Goal: Task Accomplishment & Management: Use online tool/utility

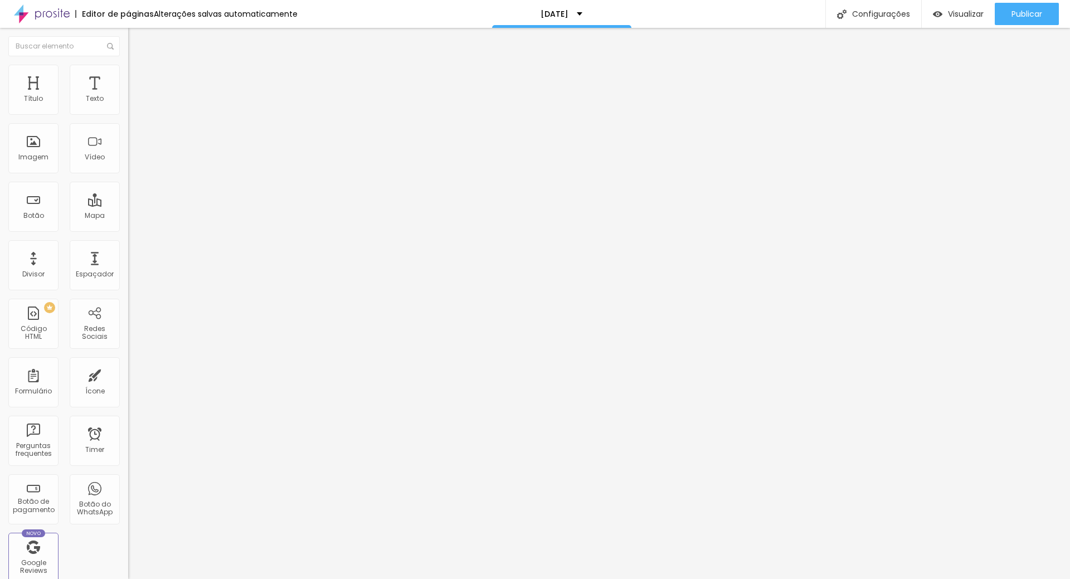
click at [128, 96] on span "Trocar imagem" at bounding box center [158, 90] width 61 height 9
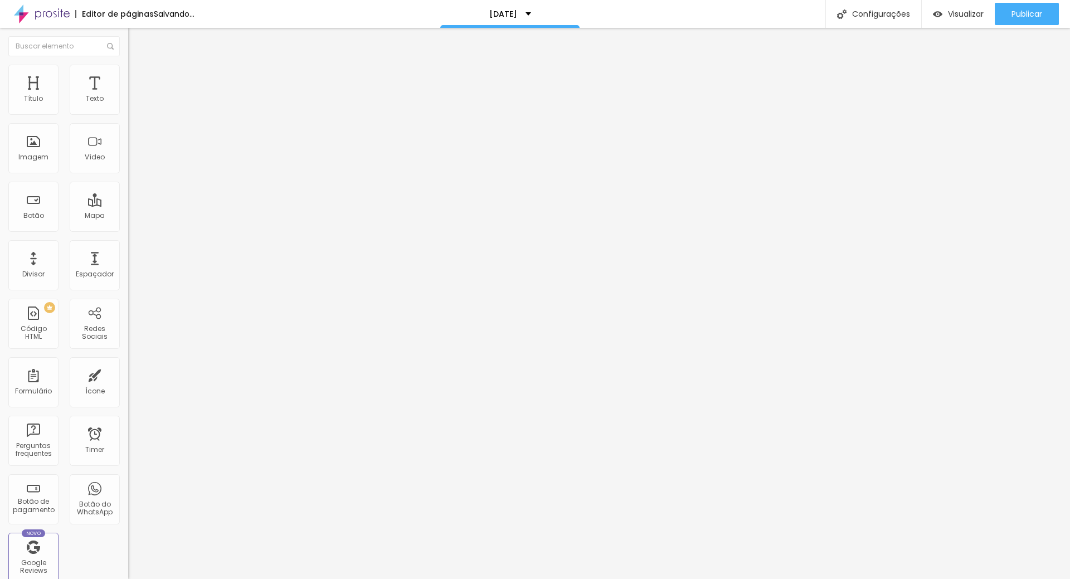
click at [128, 96] on span "Trocar imagem" at bounding box center [158, 90] width 61 height 9
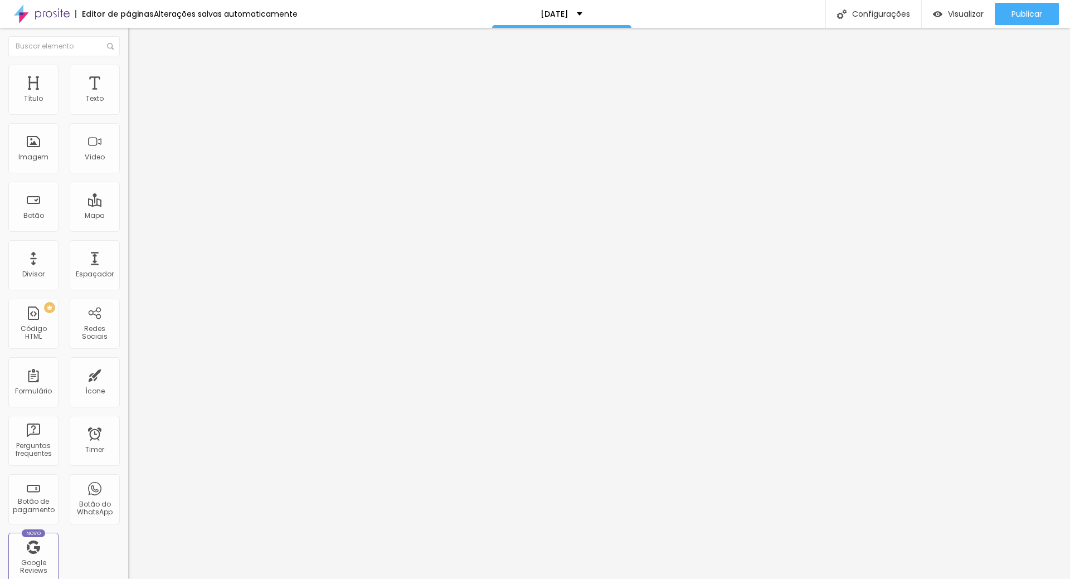
click at [128, 96] on span "Trocar imagem" at bounding box center [158, 90] width 61 height 9
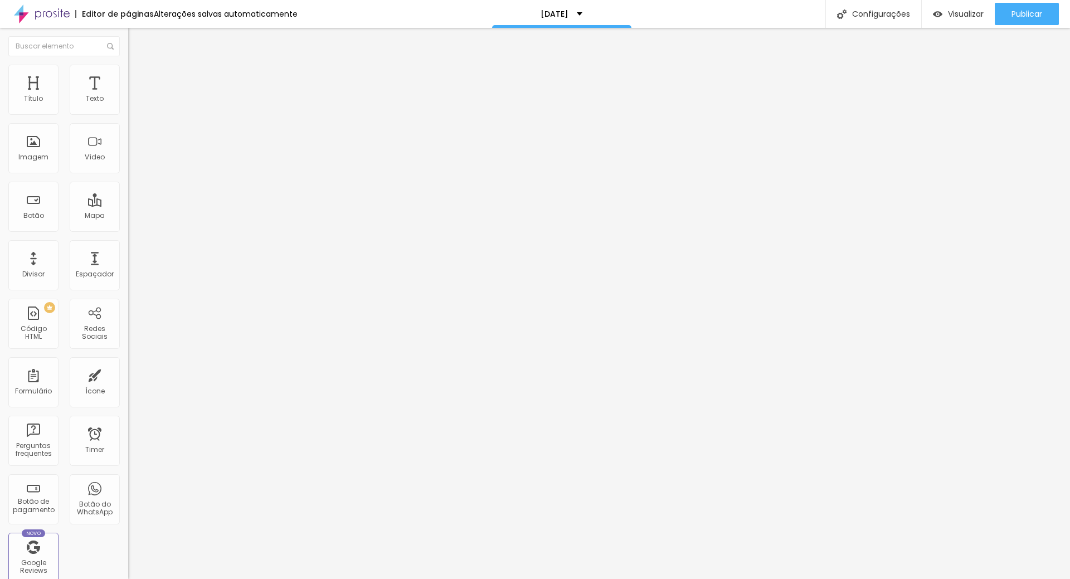
click at [1029, 6] on div "Publicar" at bounding box center [1026, 14] width 31 height 22
click at [862, 11] on div "Configurações" at bounding box center [873, 14] width 96 height 28
type input "[DATE]"
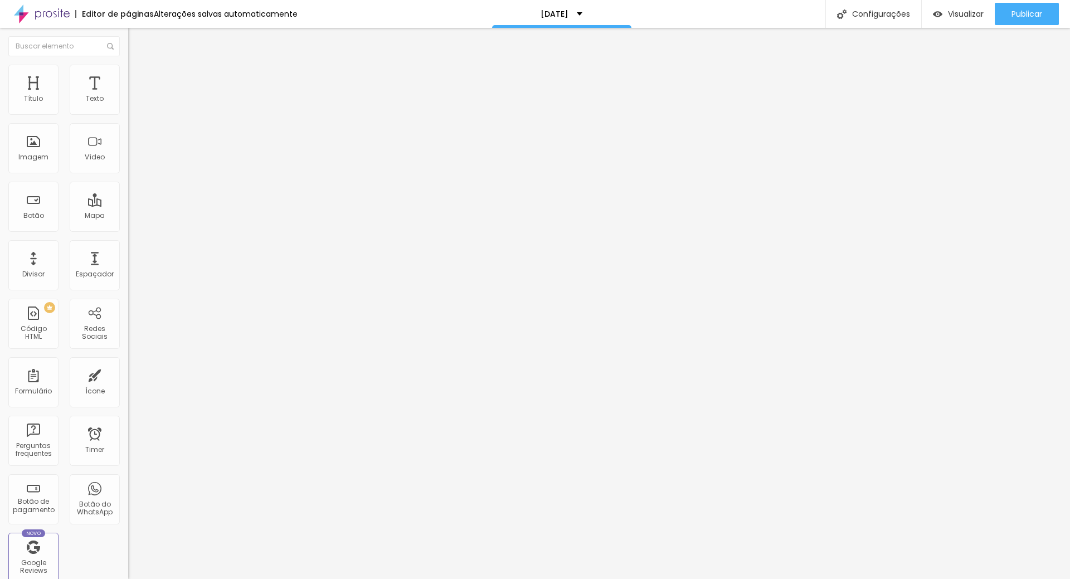
type input "/natal2025"
drag, startPoint x: 610, startPoint y: 238, endPoint x: 607, endPoint y: 245, distance: 7.5
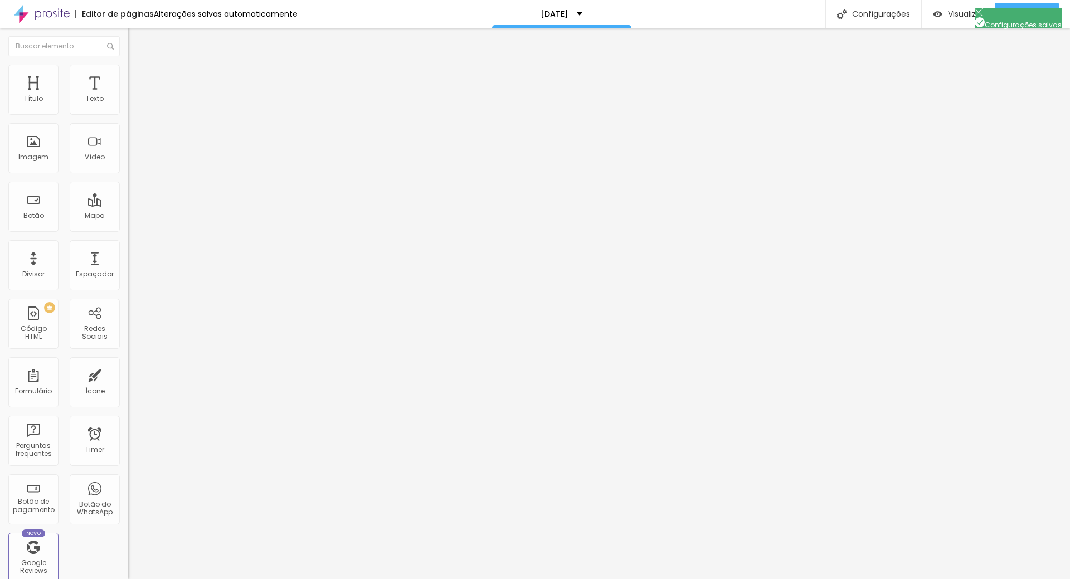
copy form "https://www.marcellemoraesfotografia.com/natal2025"
drag, startPoint x: 725, startPoint y: 490, endPoint x: 723, endPoint y: 497, distance: 7.4
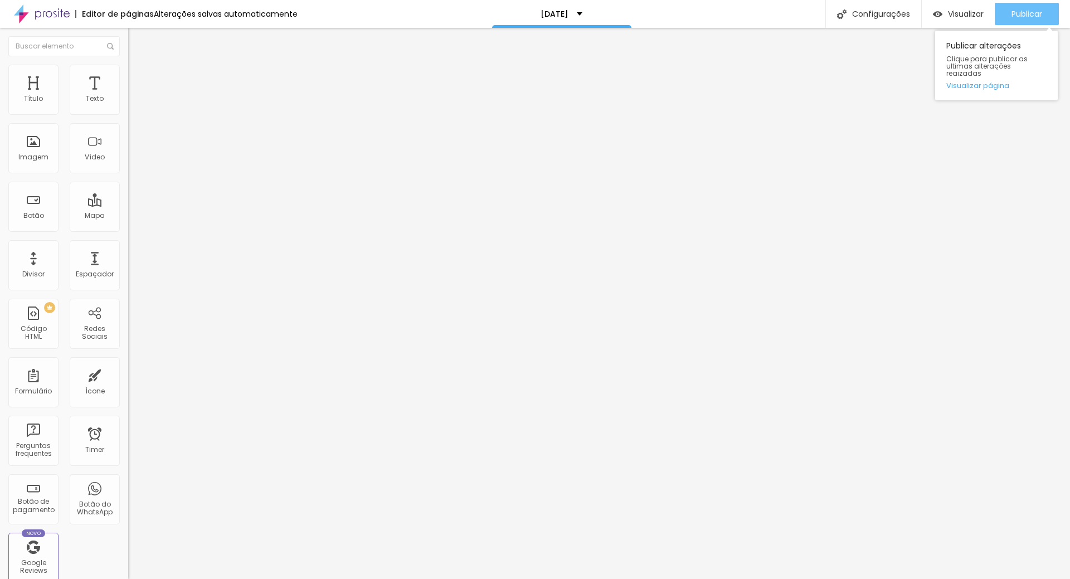
drag, startPoint x: 1025, startPoint y: 11, endPoint x: 1048, endPoint y: 31, distance: 30.0
click at [1026, 11] on span "Publicar" at bounding box center [1026, 13] width 31 height 9
click at [128, 94] on div "Texto" at bounding box center [192, 90] width 128 height 7
click at [128, 105] on input "NATAL 2025!" at bounding box center [195, 99] width 134 height 11
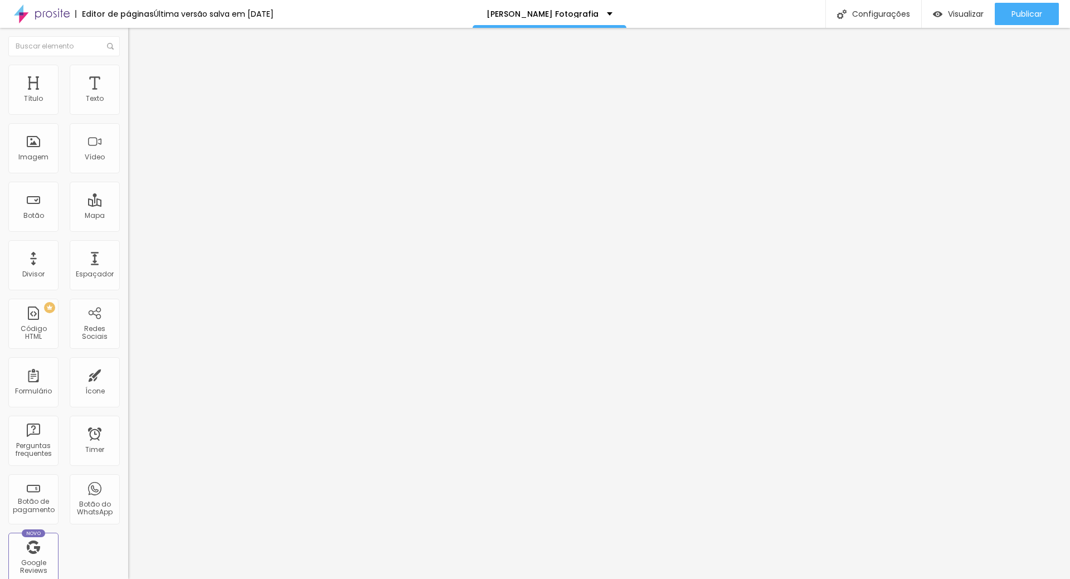
scroll to position [0, 129]
click at [128, 230] on input "https://www.marcellemoraesfotografia.com/pre-venda-natal-2025" at bounding box center [195, 223] width 134 height 11
drag, startPoint x: 113, startPoint y: 231, endPoint x: 0, endPoint y: 207, distance: 115.5
click at [128, 207] on div "Texto NATAL 2025! Alinhamento Tamanho Grande Pequeno Normal Grande Link URL htt…" at bounding box center [192, 171] width 128 height 169
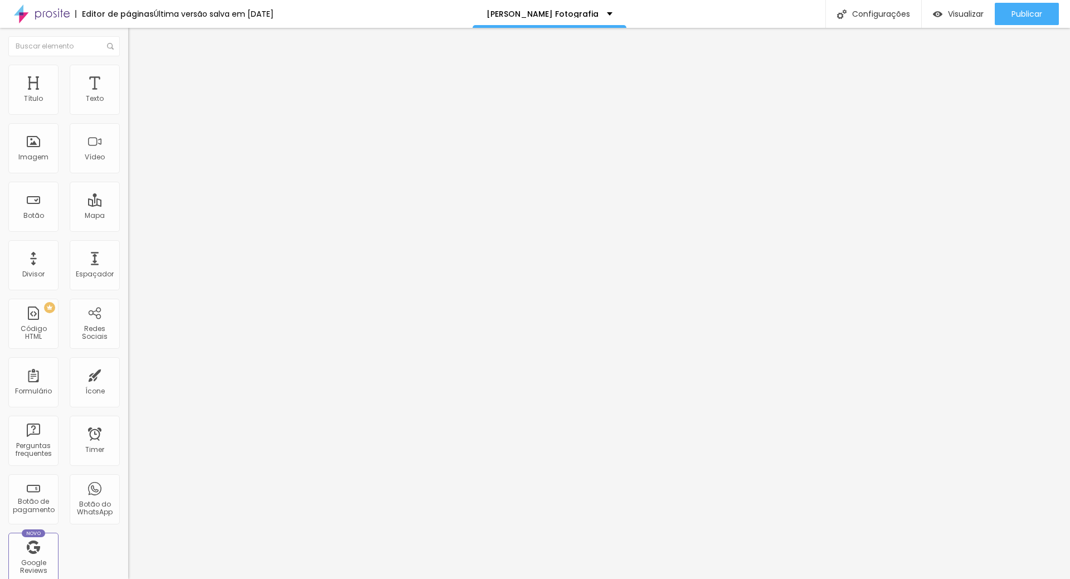
paste input "https://www.marcellemoraesfotografia.com/natal"
drag, startPoint x: 20, startPoint y: 228, endPoint x: 0, endPoint y: 223, distance: 20.1
click at [128, 223] on div "Texto NATAL 2025! Alinhamento Tamanho Grande Pequeno Normal Grande Link URL htt…" at bounding box center [192, 171] width 128 height 169
type input "[URL][DOMAIN_NAME]"
click at [128, 293] on div "Editar Botão Conteúdo Estilo Avançado Texto NATAL 2025! Alinhamento Tamanho Gra…" at bounding box center [192, 303] width 128 height 551
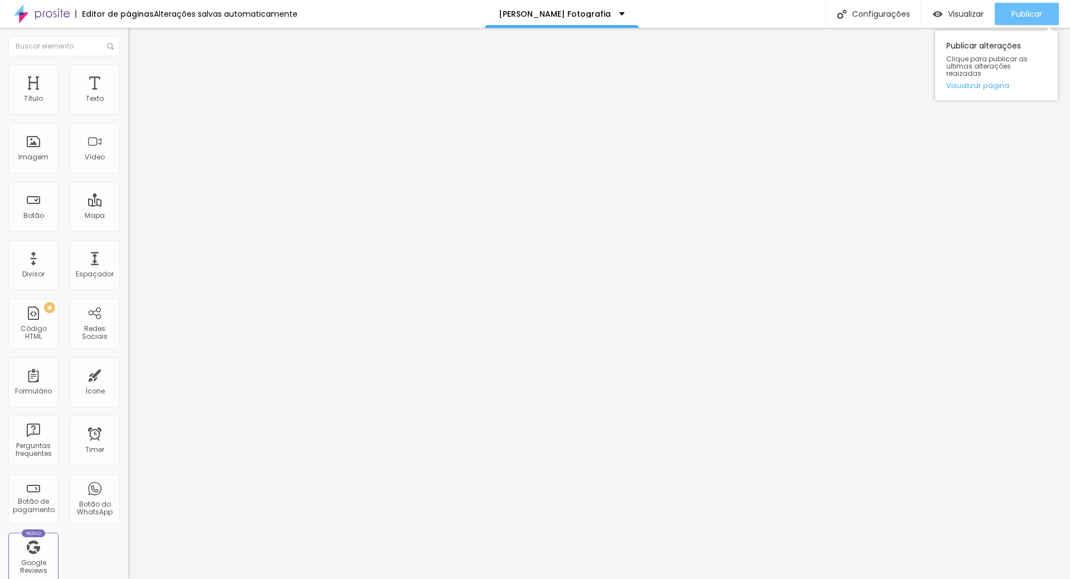
click at [1026, 11] on span "Publicar" at bounding box center [1026, 13] width 31 height 9
click at [128, 96] on span "Trocar imagem" at bounding box center [158, 90] width 61 height 9
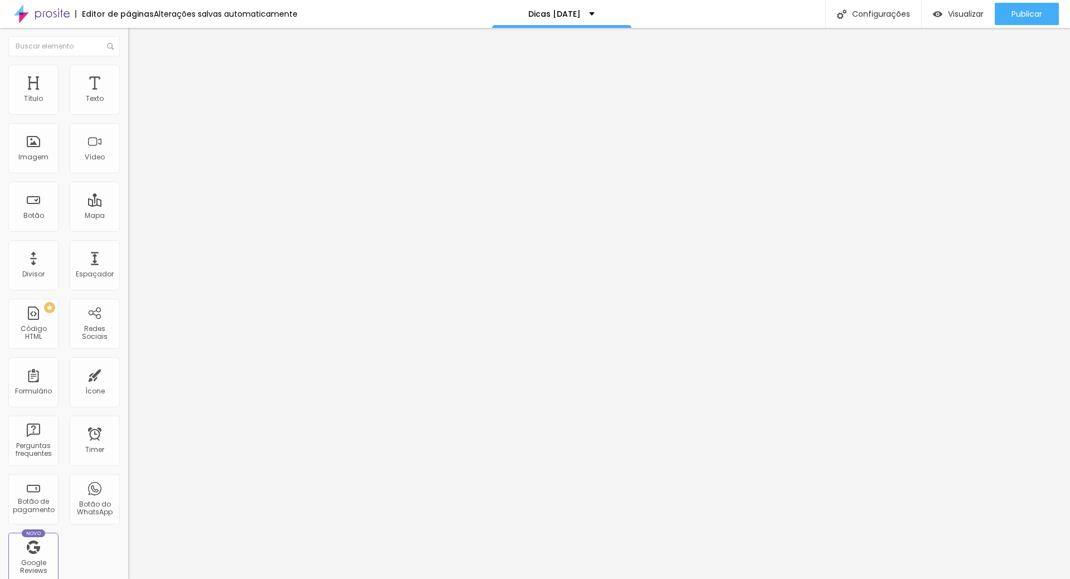
click at [128, 96] on span "Trocar imagem" at bounding box center [158, 90] width 61 height 9
click at [128, 96] on span "Adicionar imagem" at bounding box center [164, 90] width 72 height 9
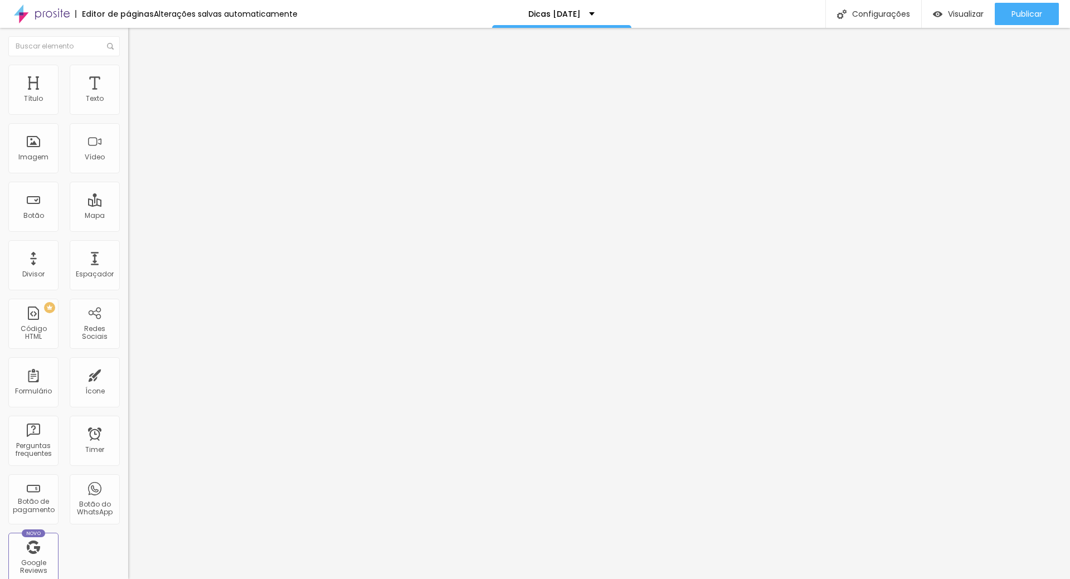
click at [1023, 17] on span "Publicar" at bounding box center [1026, 13] width 31 height 9
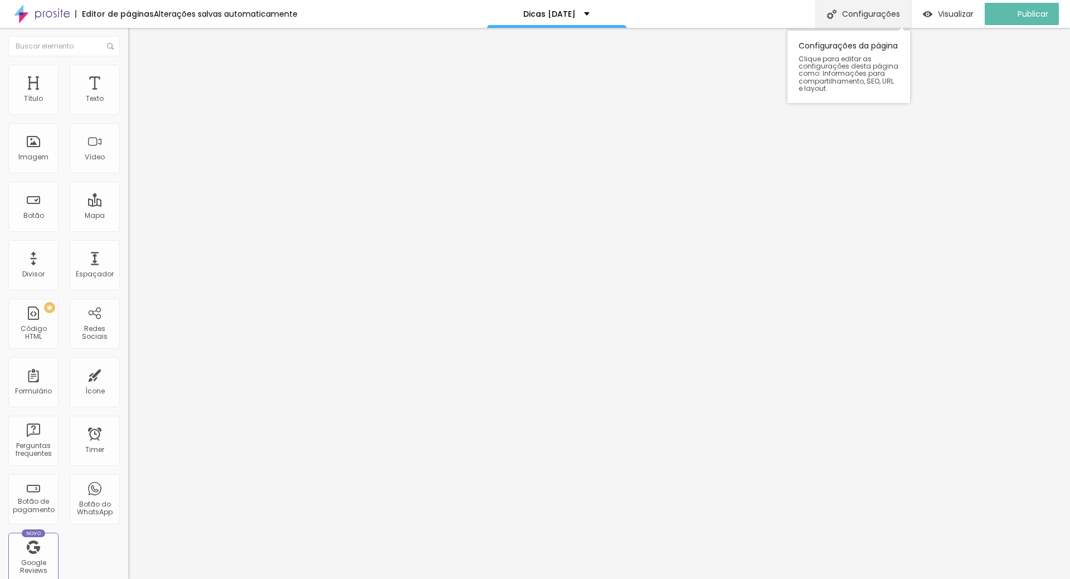
click at [858, 9] on div "Configurações" at bounding box center [863, 14] width 96 height 28
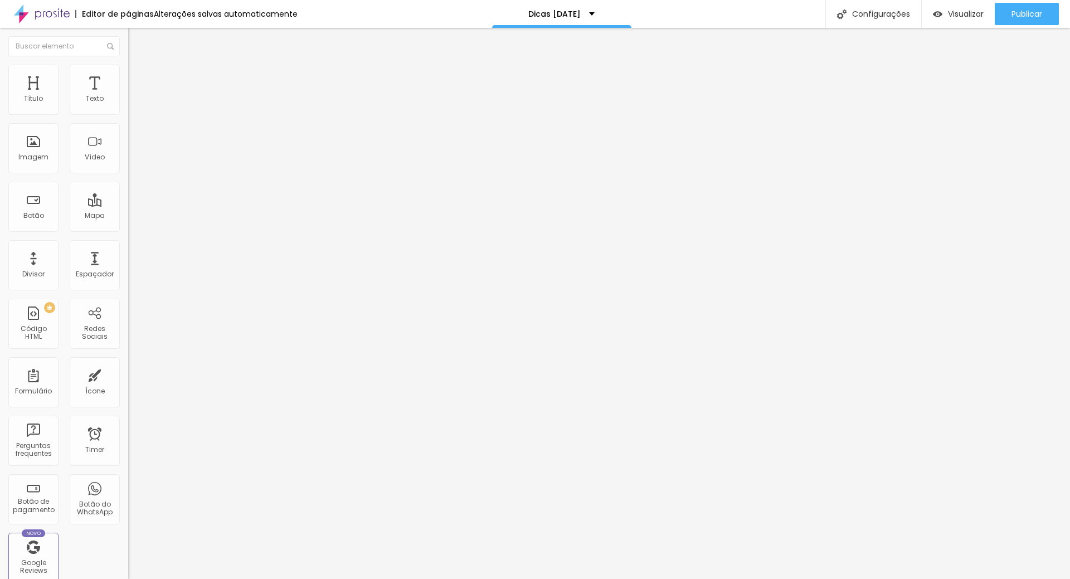
drag, startPoint x: 503, startPoint y: 221, endPoint x: 345, endPoint y: 188, distance: 160.4
drag, startPoint x: 624, startPoint y: 241, endPoint x: 630, endPoint y: 240, distance: 5.7
drag, startPoint x: 610, startPoint y: 242, endPoint x: 424, endPoint y: 246, distance: 186.2
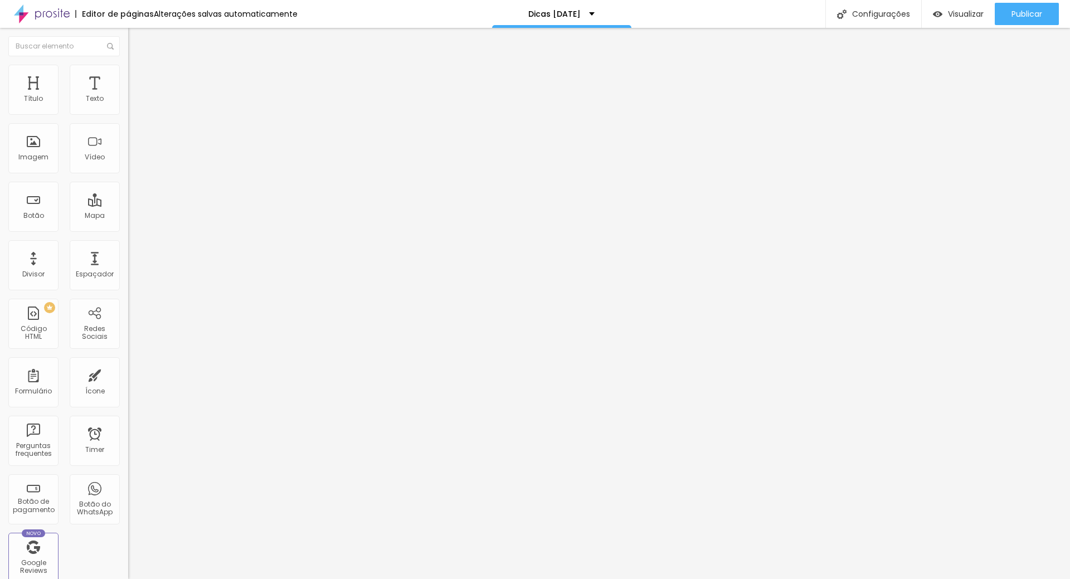
copy p "https://www.marcellemoraesfotografia.com/dicas-natal"
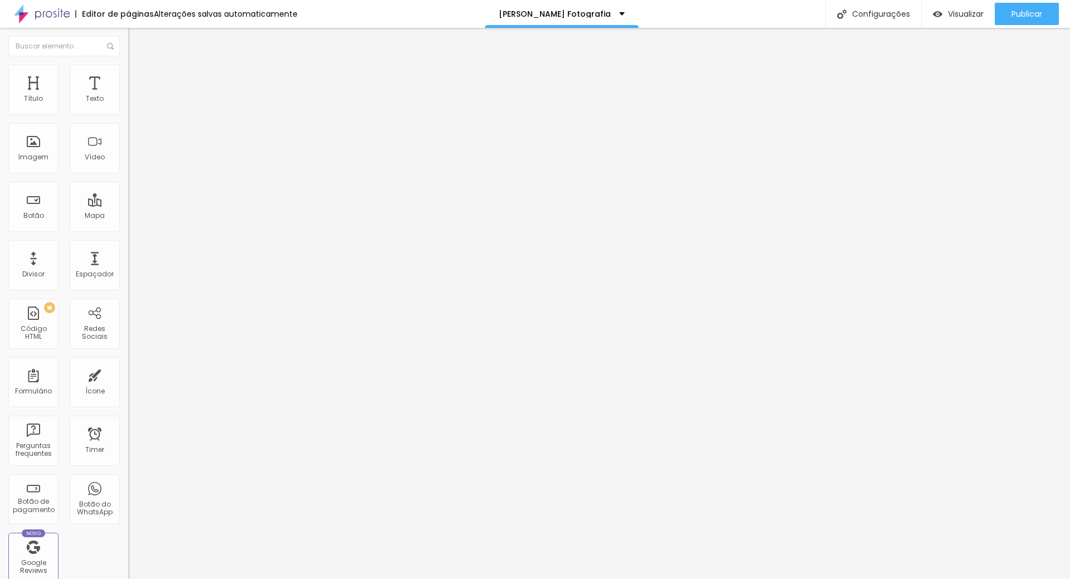
scroll to position [0, 87]
click at [128, 230] on input "[URL][DOMAIN_NAME]" at bounding box center [195, 223] width 134 height 11
drag, startPoint x: 41, startPoint y: 233, endPoint x: 0, endPoint y: 238, distance: 41.5
click at [128, 238] on div "Texto NATAL 2025! Alinhamento Tamanho Grande Pequeno Normal Grande Link URL htt…" at bounding box center [192, 171] width 128 height 169
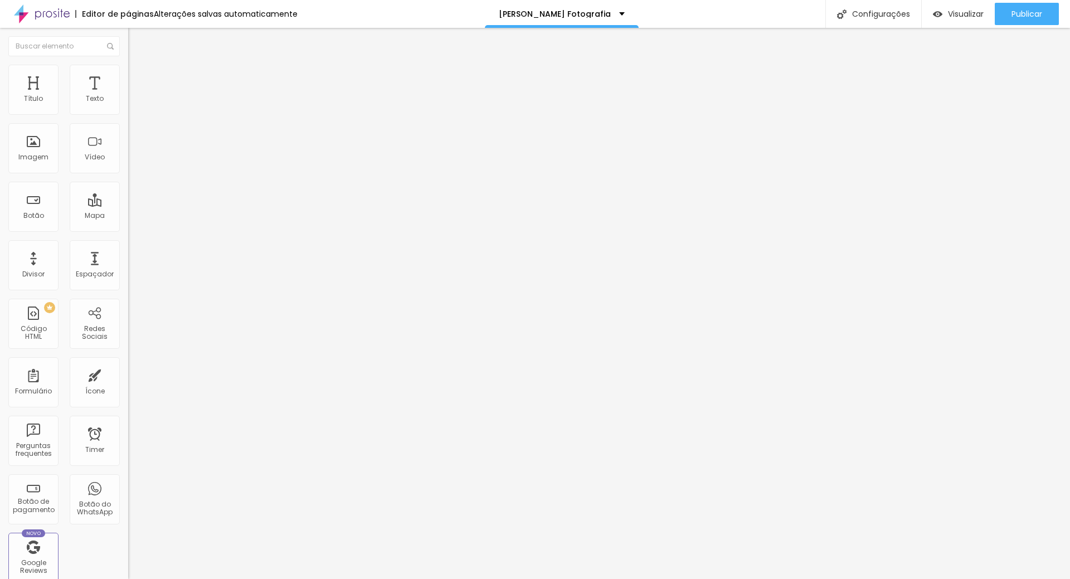
click at [128, 281] on div "Editar Botão Conteúdo Estilo Avançado Texto NATAL 2025! Alinhamento Tamanho Gra…" at bounding box center [192, 303] width 128 height 551
click at [1038, 16] on span "Publicar" at bounding box center [1026, 13] width 31 height 9
click at [956, 16] on span "Visualizar" at bounding box center [966, 13] width 36 height 9
click at [1028, 13] on span "Publicar" at bounding box center [1026, 13] width 31 height 9
click at [138, 116] on span "Titulo 3" at bounding box center [153, 110] width 31 height 13
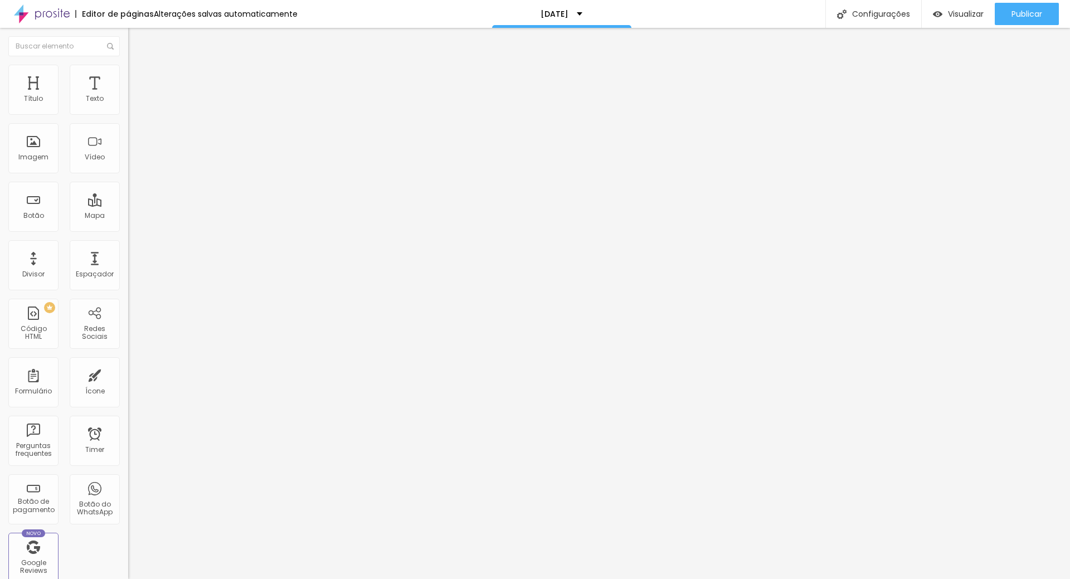
click at [128, 105] on span "Titulo 2" at bounding box center [146, 98] width 36 height 14
click at [1026, 15] on span "Publicar" at bounding box center [1026, 13] width 31 height 9
click at [953, 17] on span "Visualizar" at bounding box center [956, 13] width 36 height 9
click at [49, 98] on div "Título" at bounding box center [33, 90] width 50 height 50
click at [33, 99] on div "Título" at bounding box center [33, 99] width 19 height 8
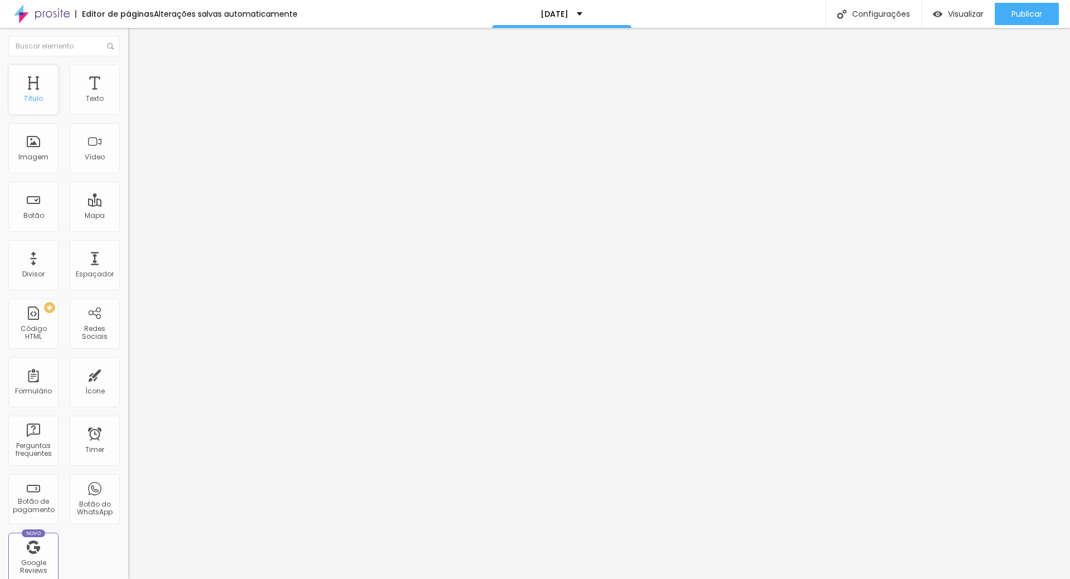
click at [33, 99] on div "Título" at bounding box center [33, 99] width 19 height 8
click at [18, 90] on div "Título" at bounding box center [33, 90] width 50 height 50
click at [138, 94] on span "Titulo 1" at bounding box center [156, 89] width 36 height 9
click at [133, 199] on icon "button" at bounding box center [136, 195] width 7 height 7
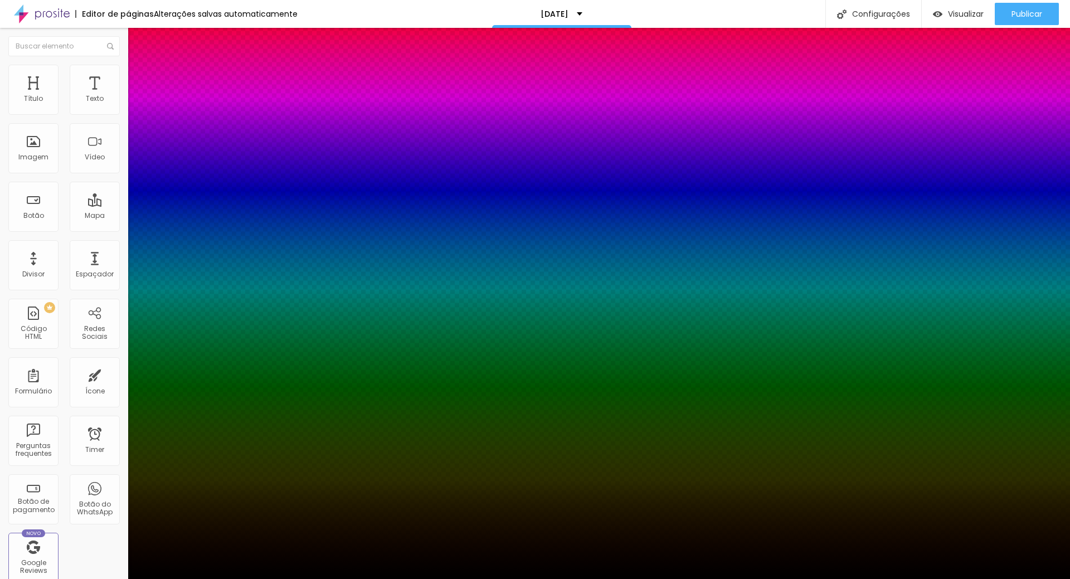
click at [113, 578] on div at bounding box center [535, 579] width 1070 height 0
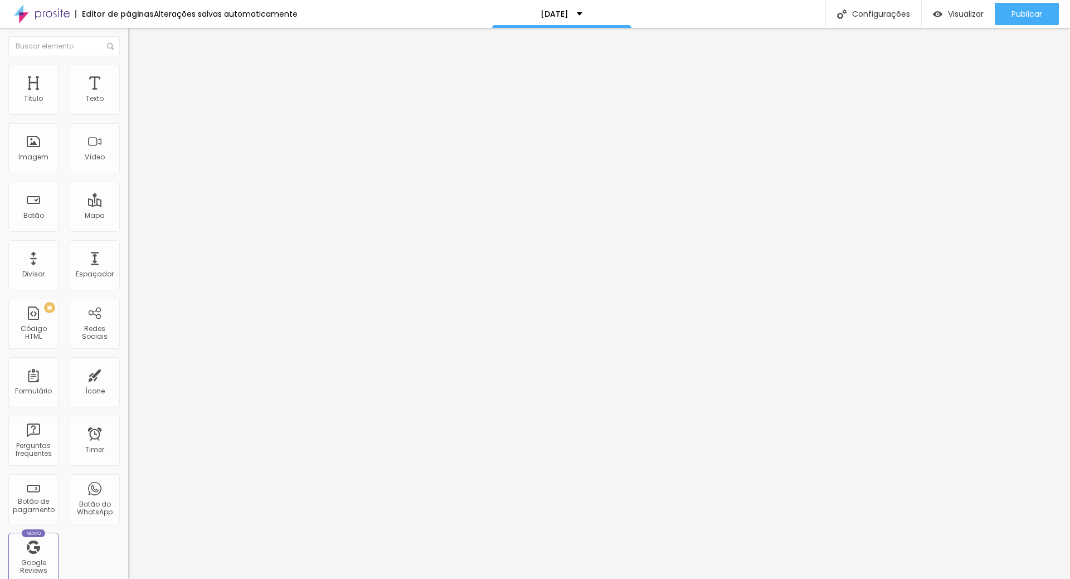
click at [133, 162] on icon "button" at bounding box center [136, 158] width 7 height 7
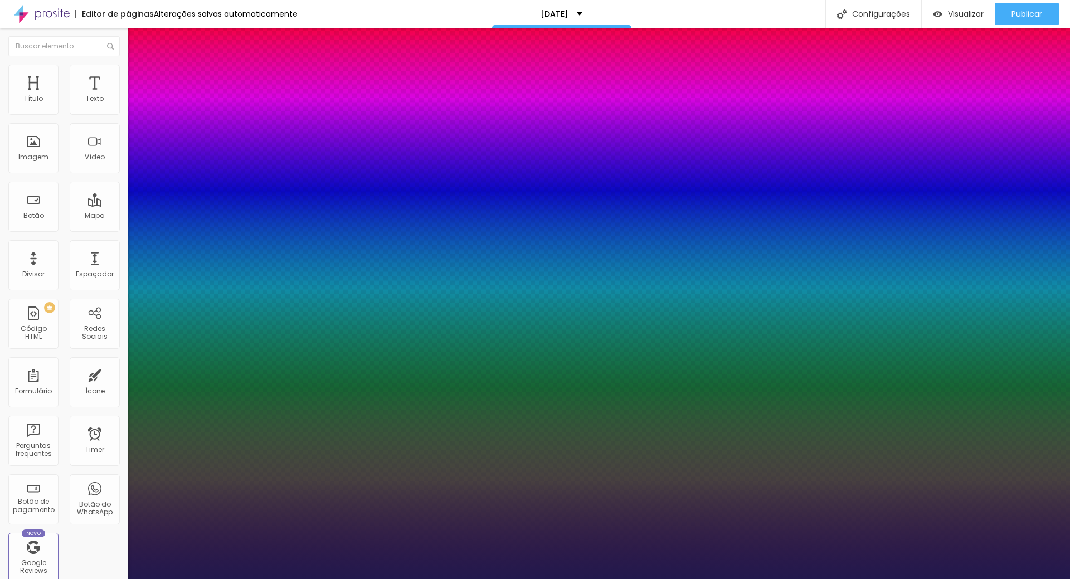
type input "1"
type input "20"
type input "1"
type input "29"
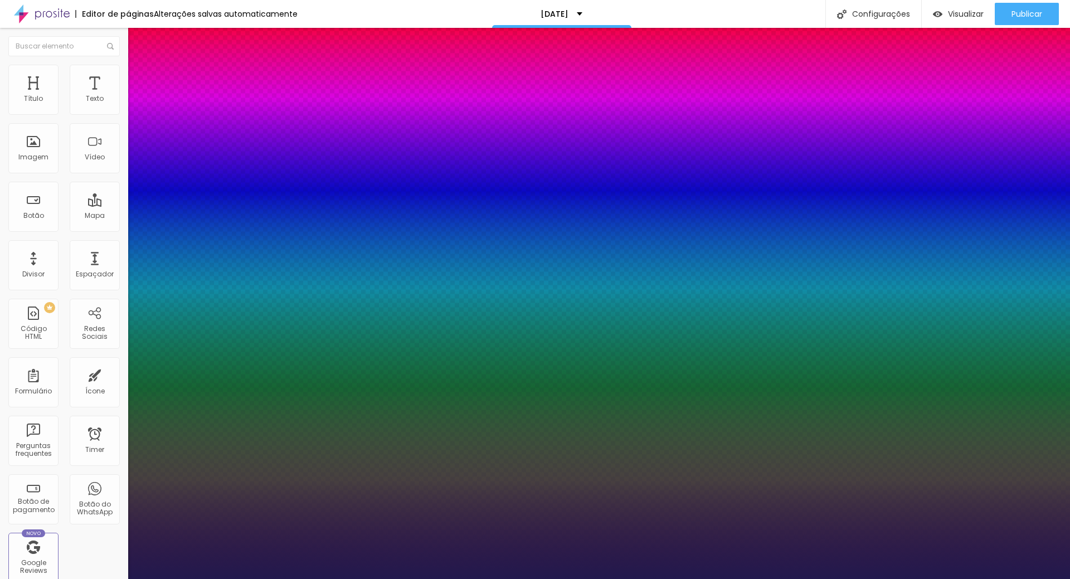
type input "29"
type input "1"
type input "32"
type input "1"
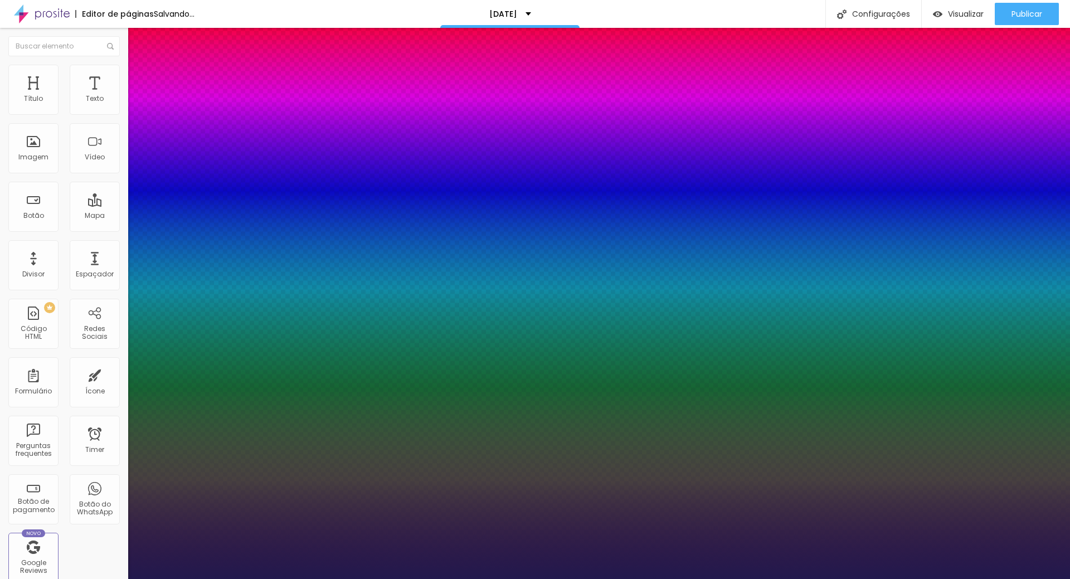
type input "33"
type input "1"
type input "34"
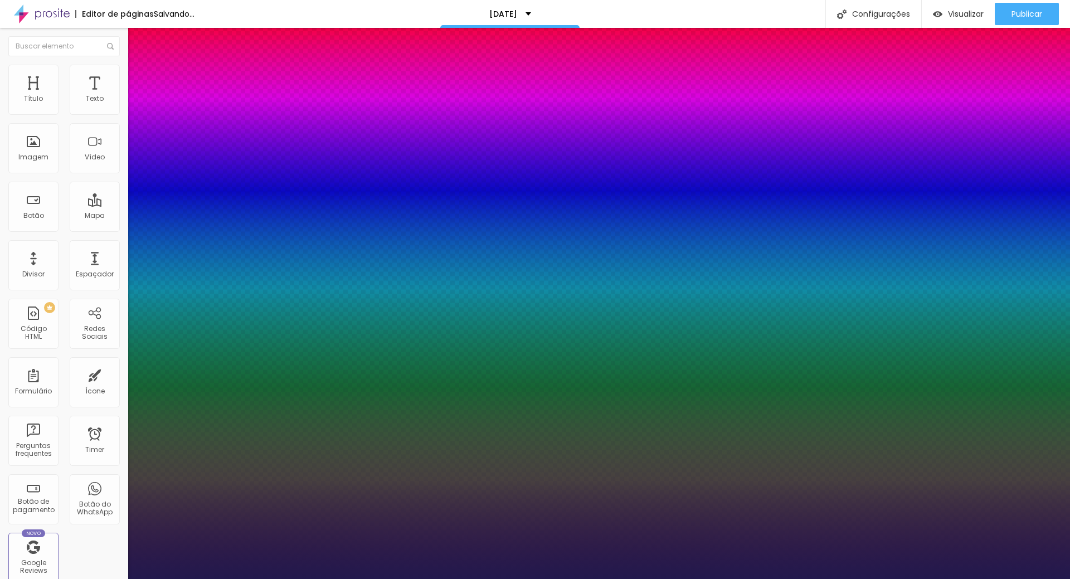
type input "1"
type input "36"
type input "1"
type input "39"
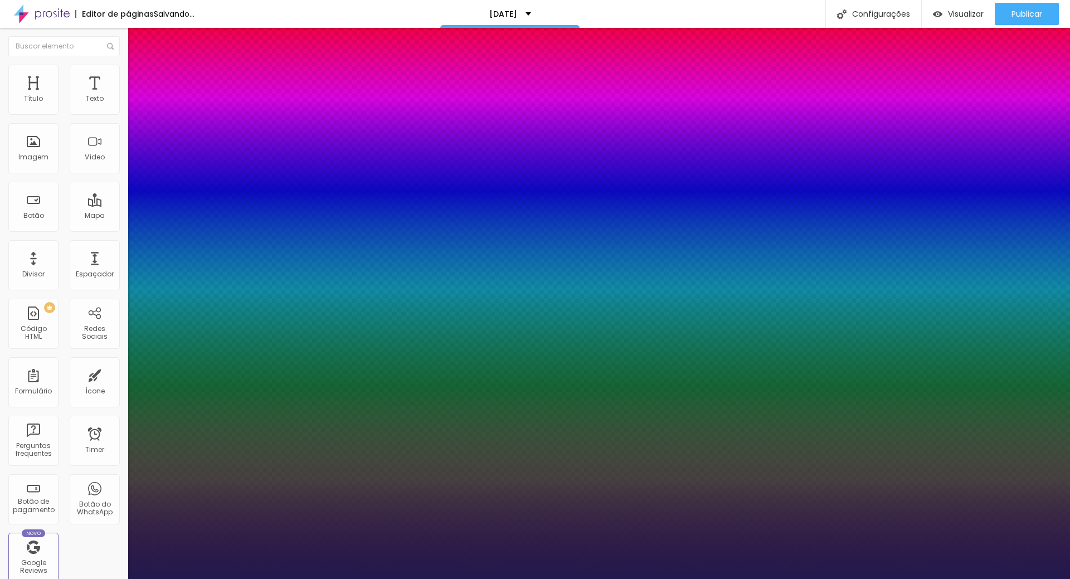
type input "39"
type input "1"
type input "45"
type input "1"
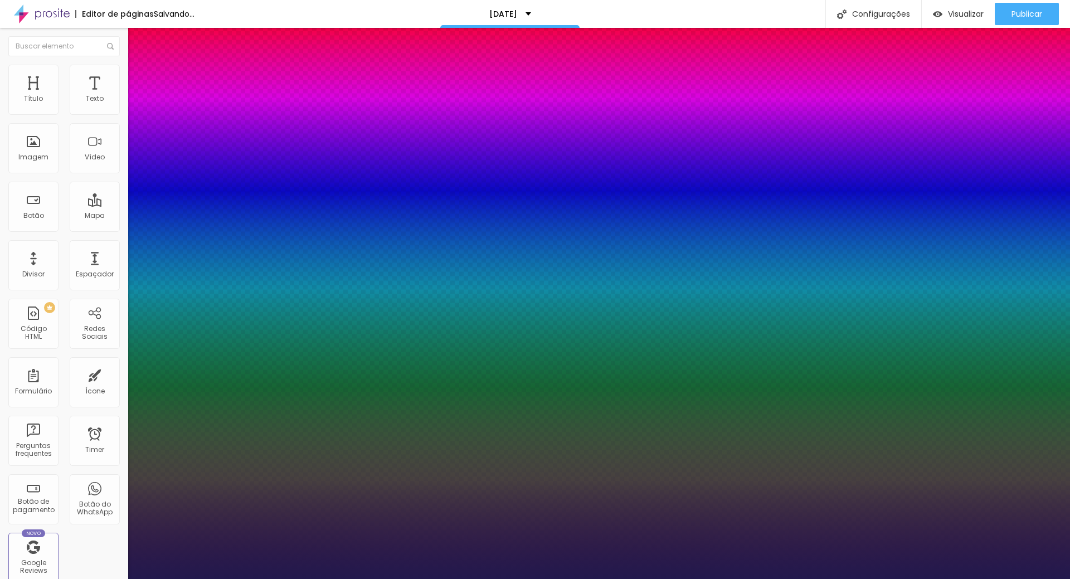
type input "48"
type input "1"
type input "50"
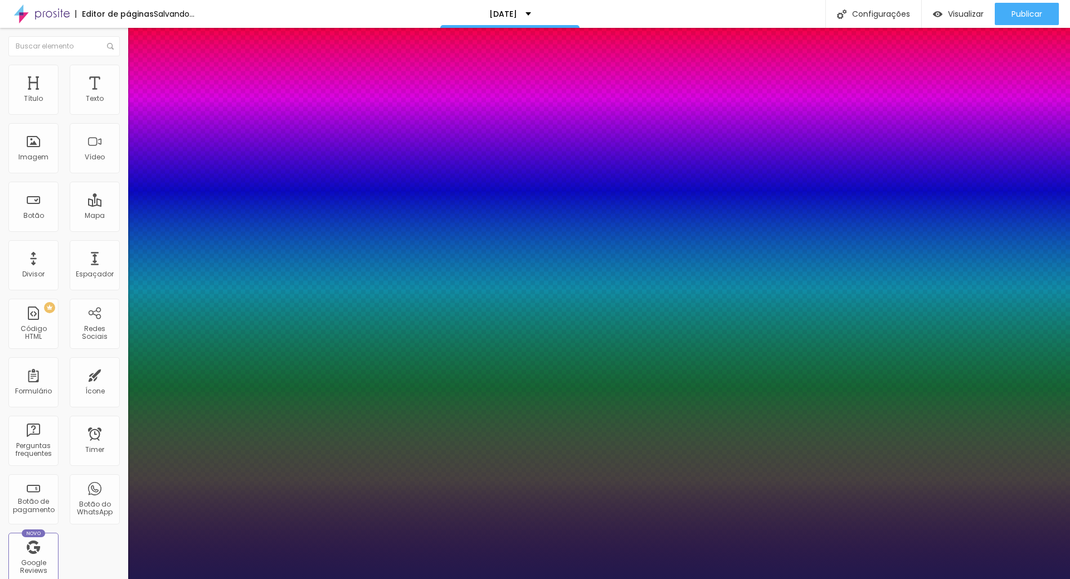
type input "1"
type input "53"
type input "1"
type input "55"
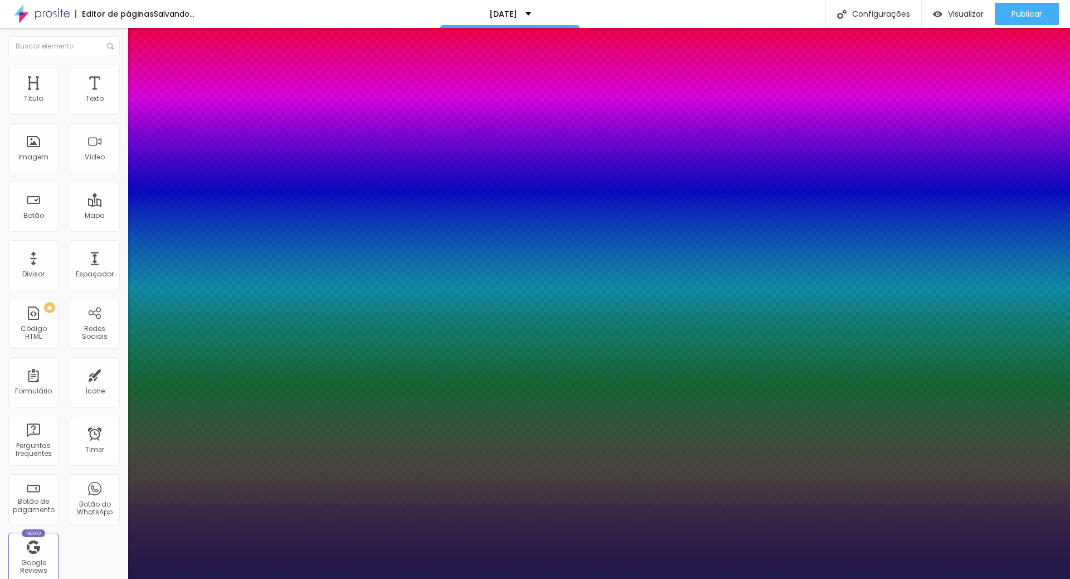
type input "55"
type input "1"
type input "60"
type input "1"
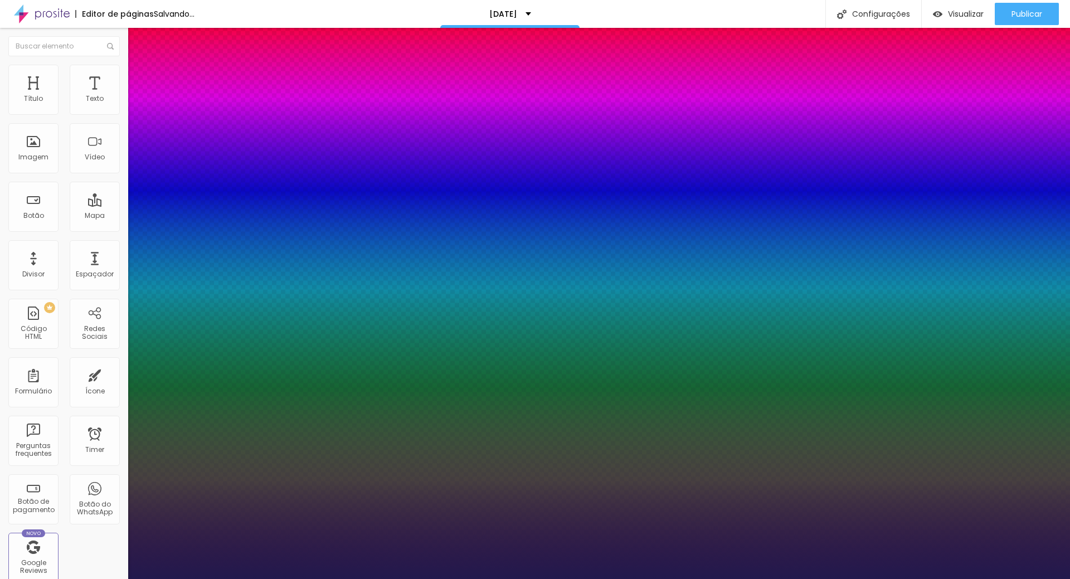
type input "63"
type input "1"
type input "66"
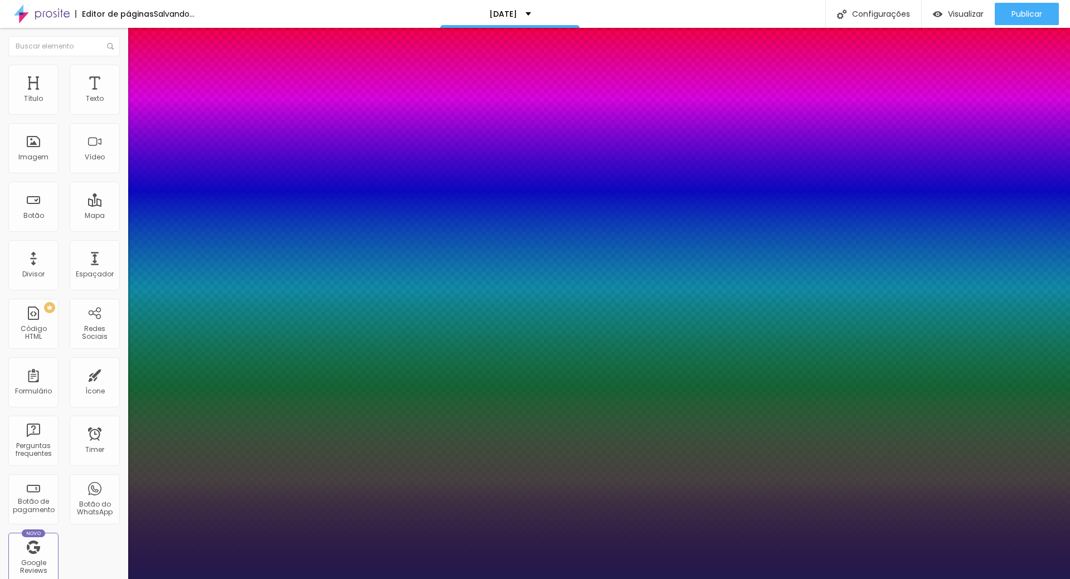
type input "1"
type input "70"
type input "1"
type input "74"
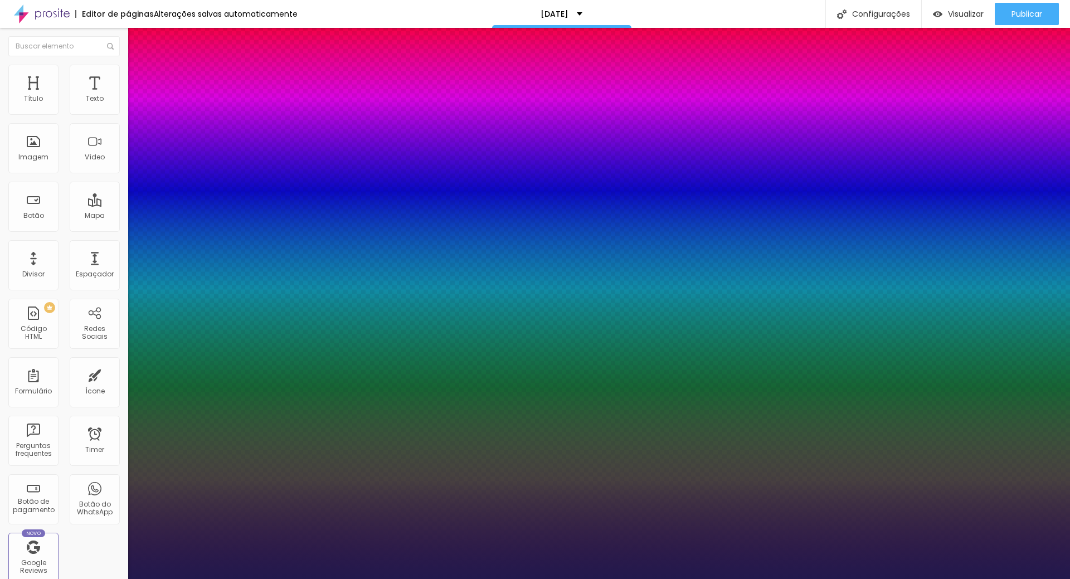
type input "74"
type input "1"
type input "76"
type input "1"
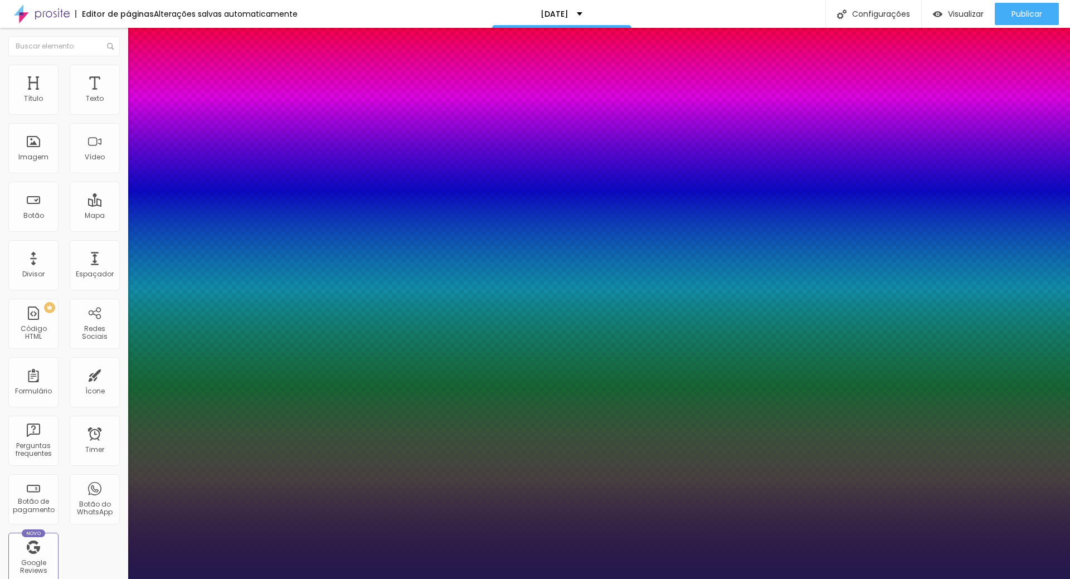
type input "80"
type input "1"
type input "81"
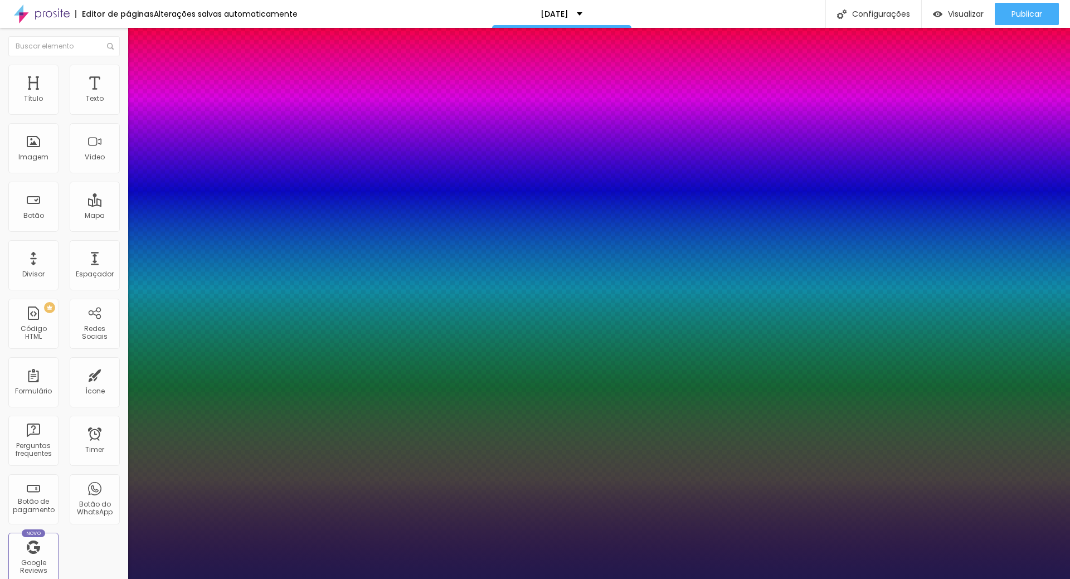
type input "1"
type input "83"
type input "1"
type input "84"
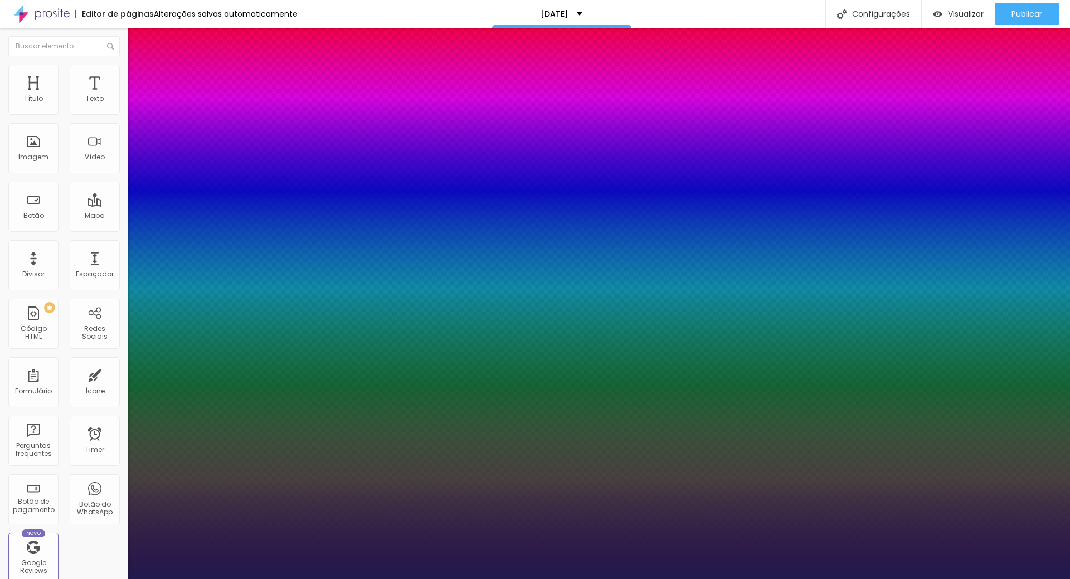
type input "84"
type input "1"
type input "86"
type input "1"
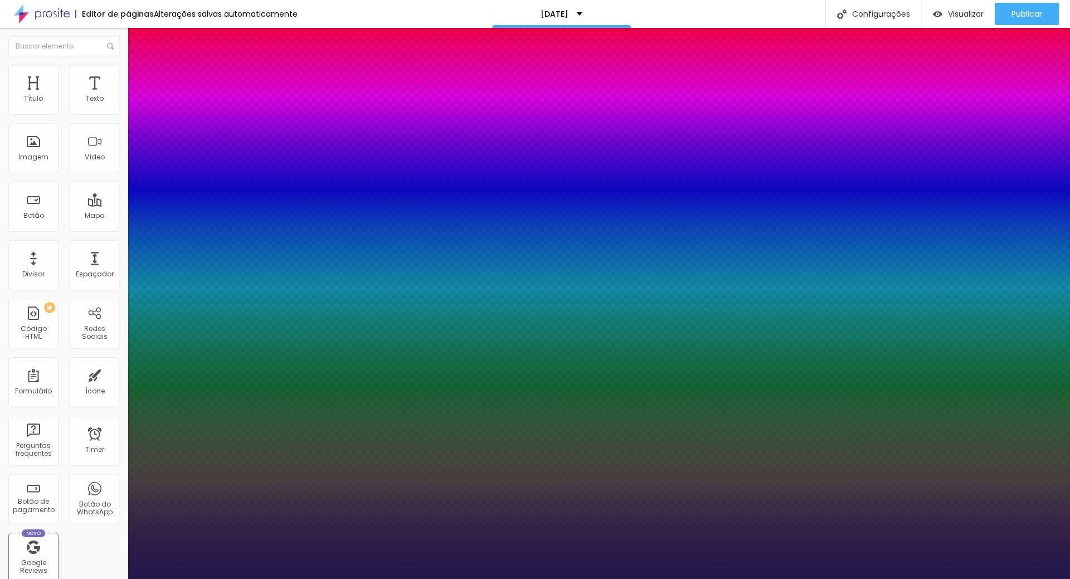
type input "87"
type input "1"
type input "89"
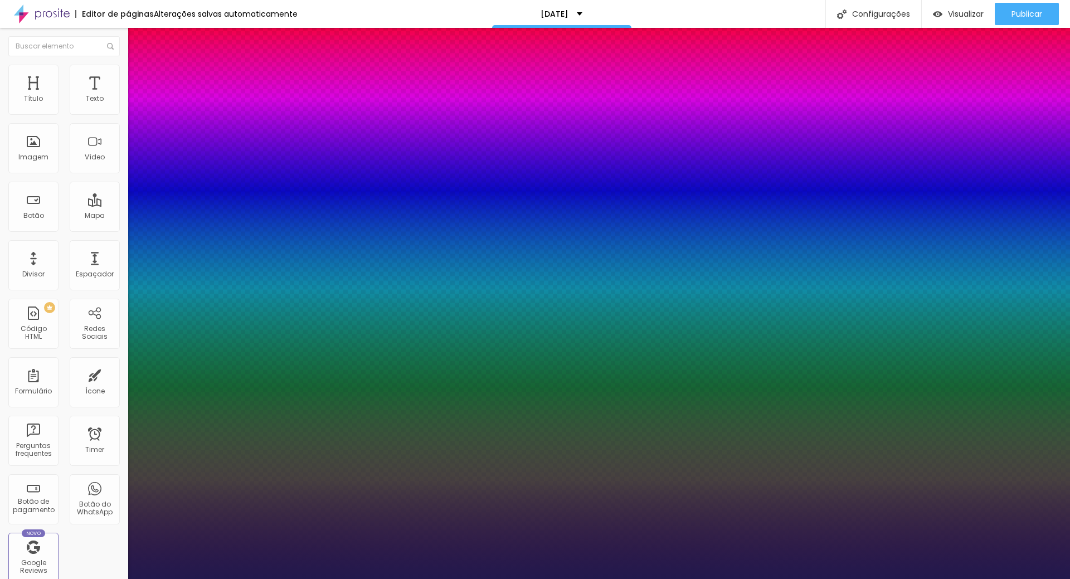
type input "1"
type input "90"
type input "1"
type input "91"
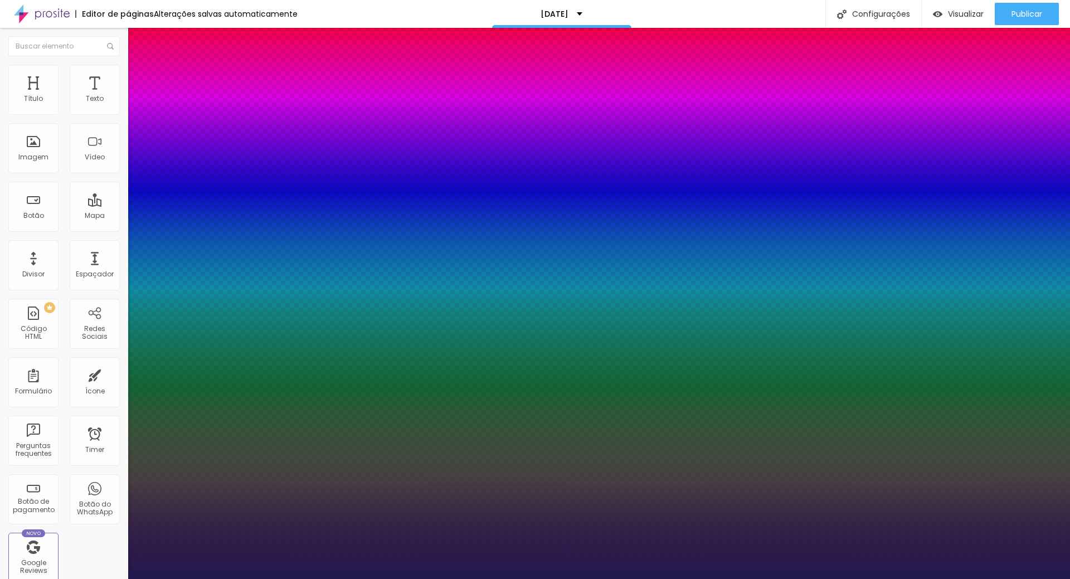
type input "91"
type input "1"
type input "92"
type input "1"
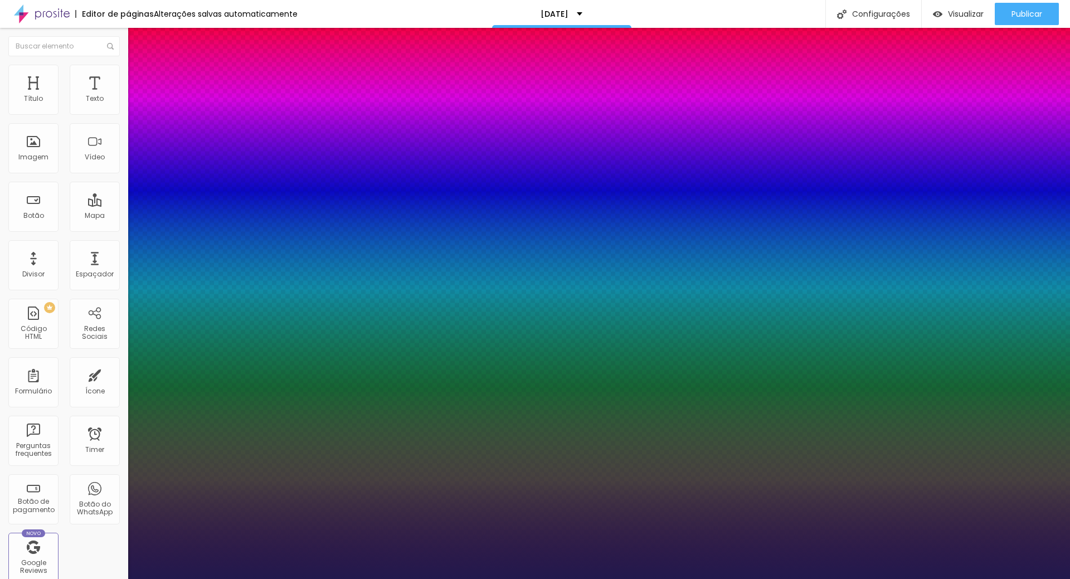
type input "93"
type input "1"
type input "94"
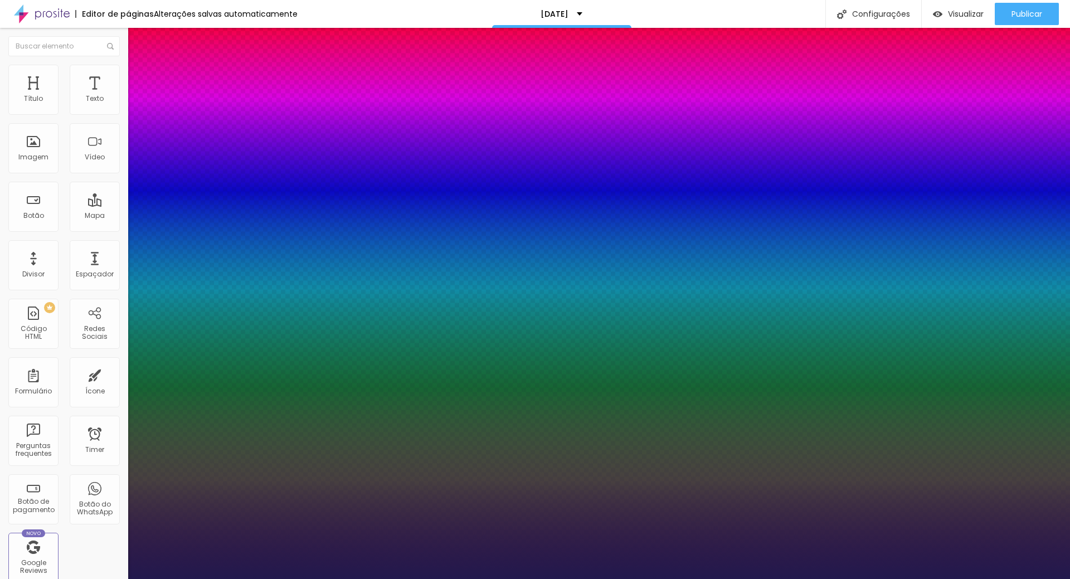
type input "1"
drag, startPoint x: 150, startPoint y: 313, endPoint x: 217, endPoint y: 328, distance: 69.2
type input "94"
type input "1"
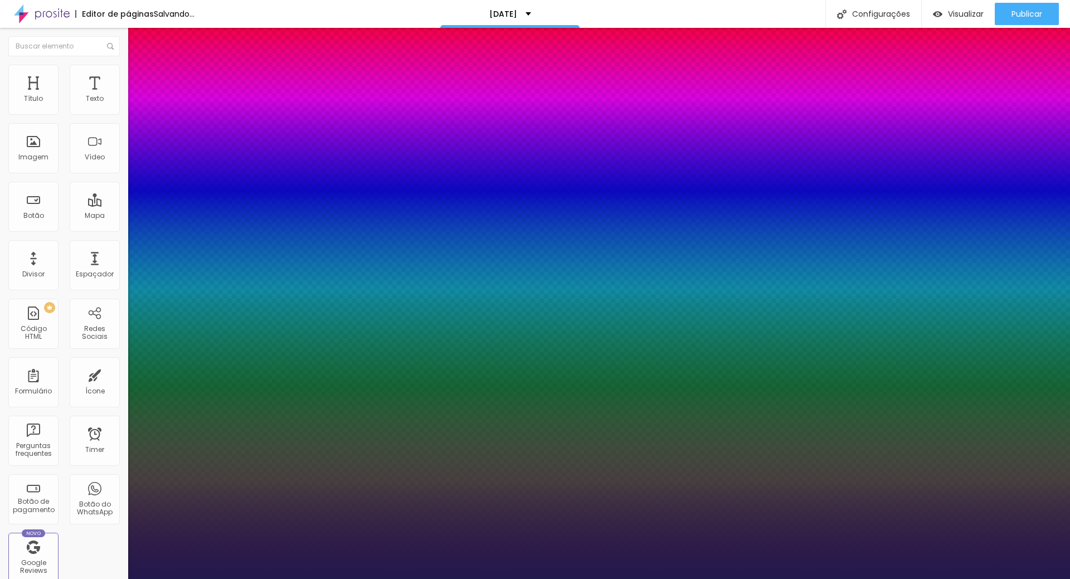
click at [894, 578] on div at bounding box center [535, 579] width 1070 height 0
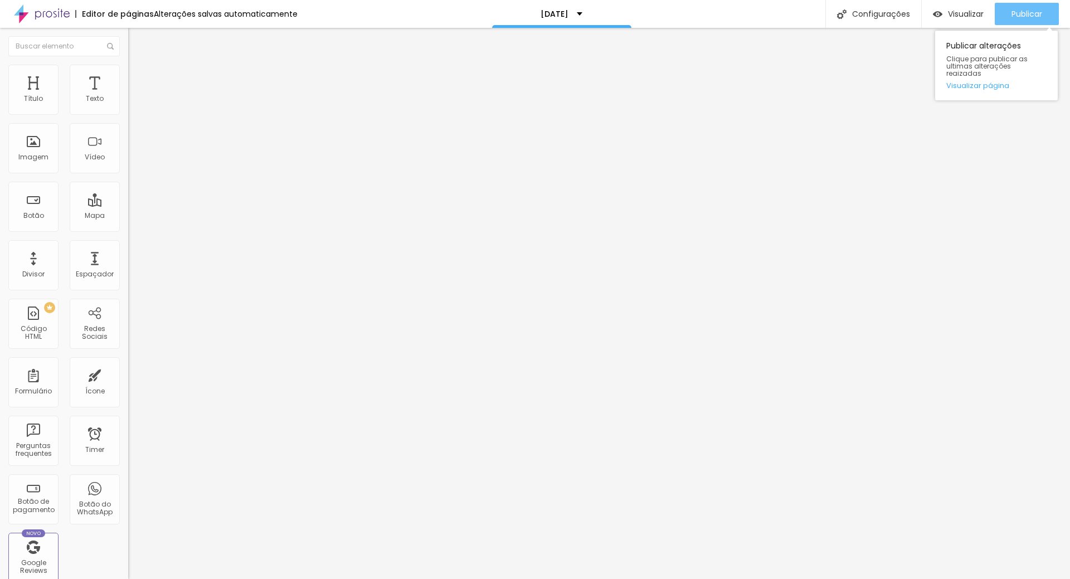
click at [1021, 9] on span "Publicar" at bounding box center [1026, 13] width 31 height 9
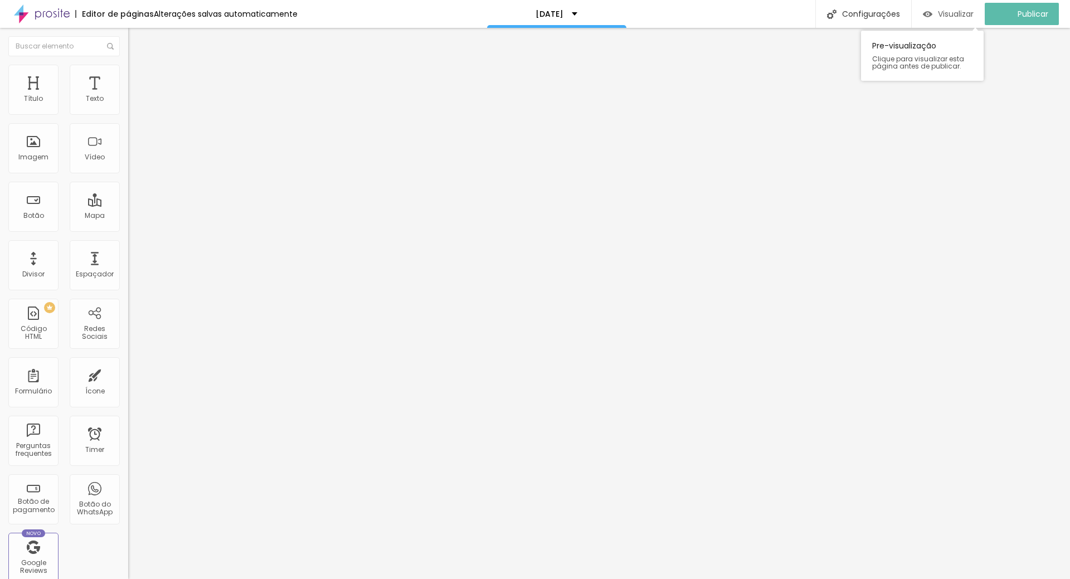
click at [965, 16] on span "Visualizar" at bounding box center [956, 13] width 36 height 9
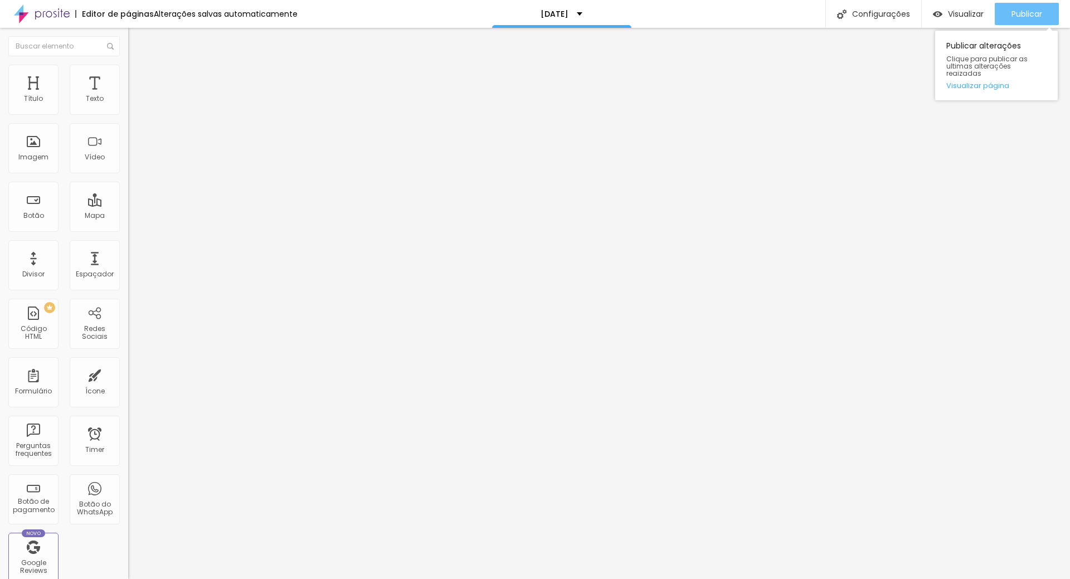
click at [1022, 13] on span "Publicar" at bounding box center [1026, 13] width 31 height 9
click at [128, 96] on span "Trocar imagem" at bounding box center [158, 90] width 61 height 9
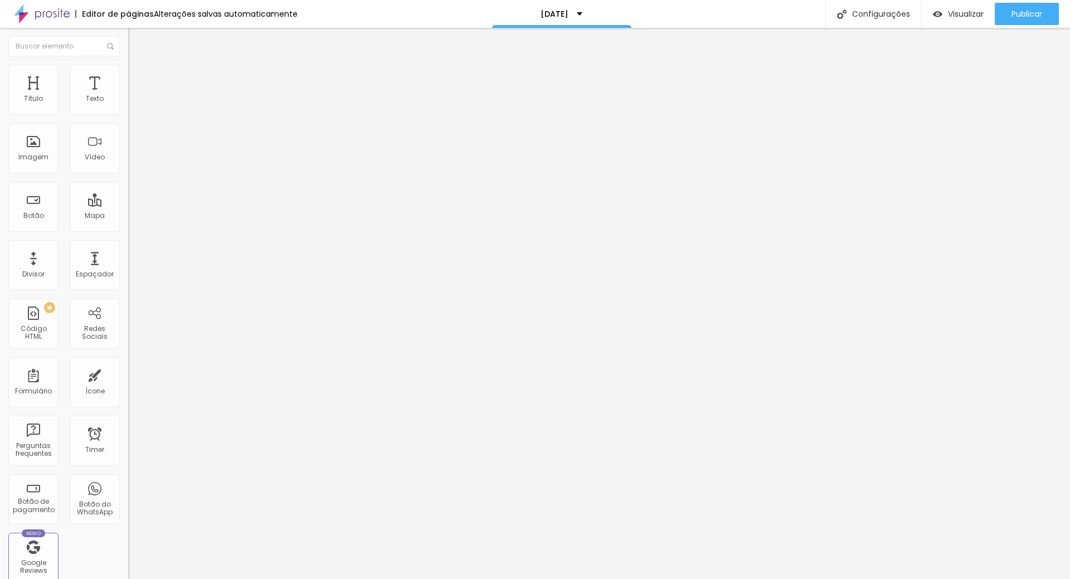
click at [1044, 11] on button "Publicar" at bounding box center [1027, 14] width 64 height 22
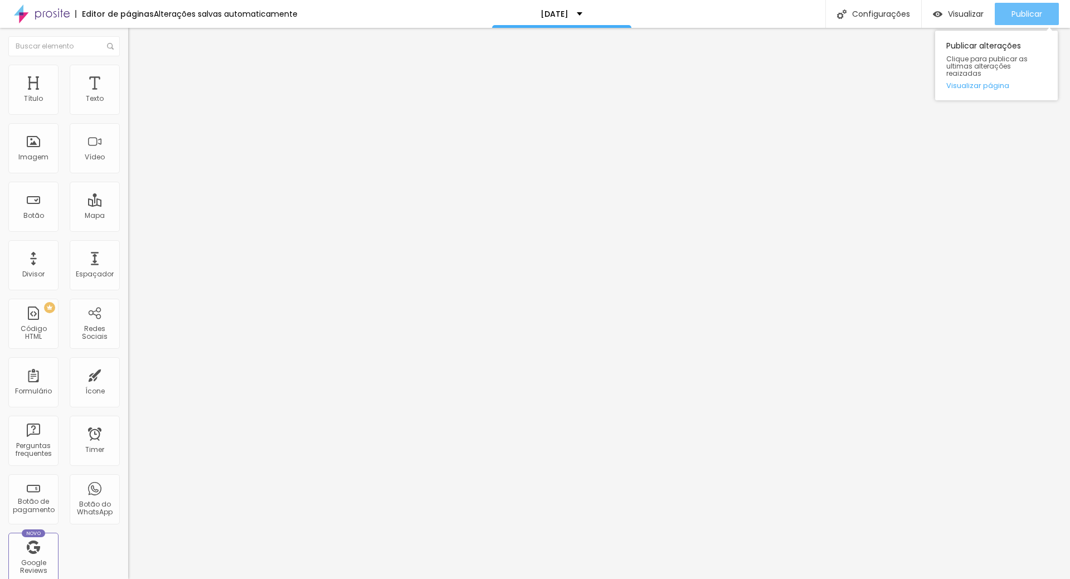
drag, startPoint x: 1018, startPoint y: 9, endPoint x: 1025, endPoint y: 14, distance: 8.5
click at [1017, 8] on div "Publicar" at bounding box center [1026, 14] width 31 height 22
